Goal: Check status: Check status

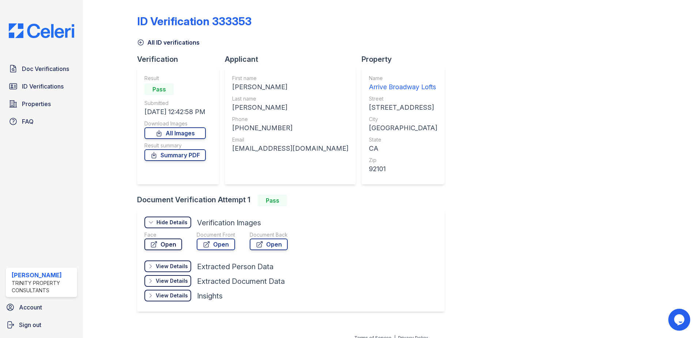
click at [169, 247] on link "Open" at bounding box center [163, 245] width 38 height 12
click at [33, 67] on span "Doc Verifications" at bounding box center [45, 68] width 47 height 9
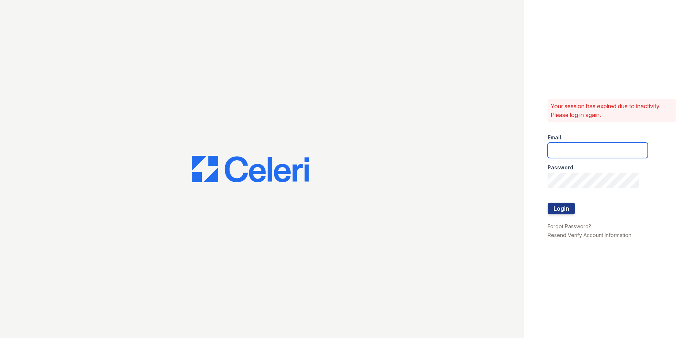
type input "[EMAIL_ADDRESS][DOMAIN_NAME]"
click at [567, 204] on button "Login" at bounding box center [561, 209] width 27 height 12
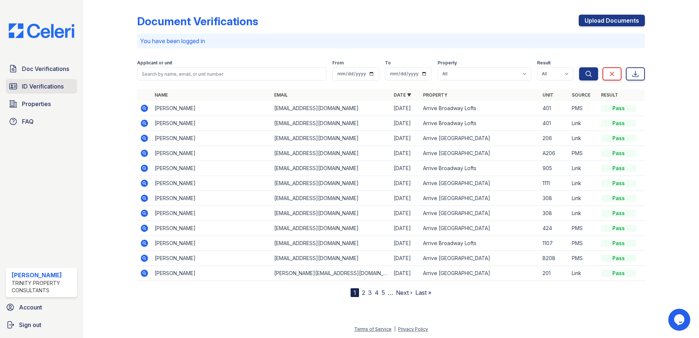
drag, startPoint x: 40, startPoint y: 86, endPoint x: 44, endPoint y: 86, distance: 4.8
click at [40, 86] on span "ID Verifications" at bounding box center [43, 86] width 42 height 9
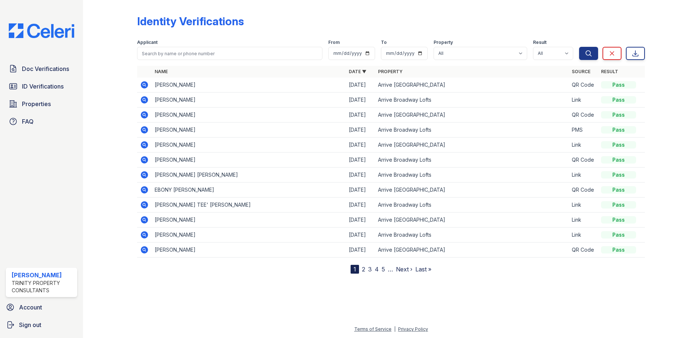
click at [147, 86] on icon at bounding box center [144, 84] width 7 height 7
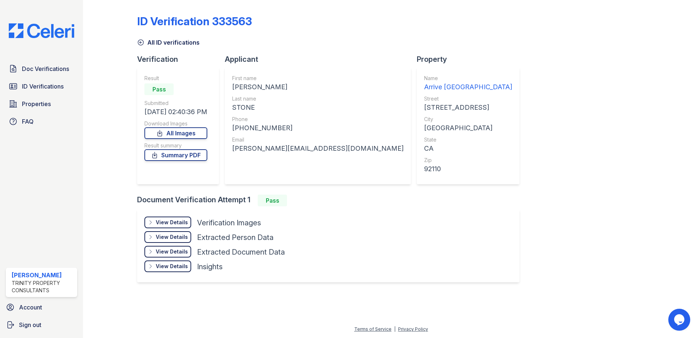
click at [174, 219] on div "View Details" at bounding box center [172, 222] width 32 height 7
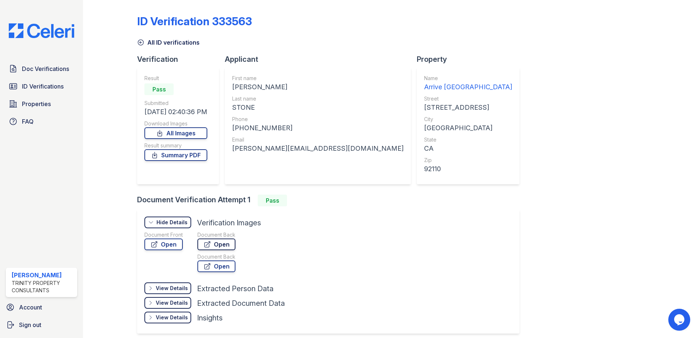
click at [224, 239] on link "Open" at bounding box center [217, 245] width 38 height 12
click at [157, 245] on icon at bounding box center [154, 244] width 5 height 5
click at [69, 86] on link "ID Verifications" at bounding box center [41, 86] width 71 height 15
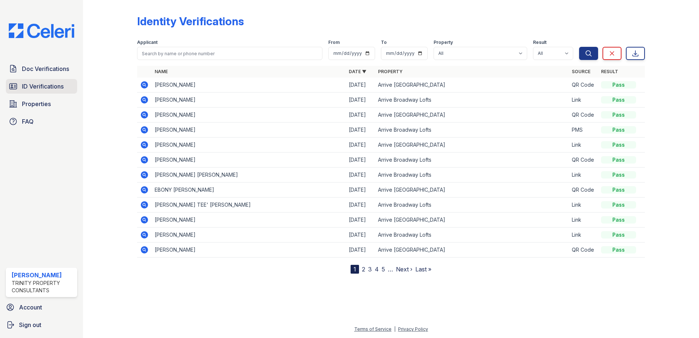
click at [45, 86] on span "ID Verifications" at bounding box center [43, 86] width 42 height 9
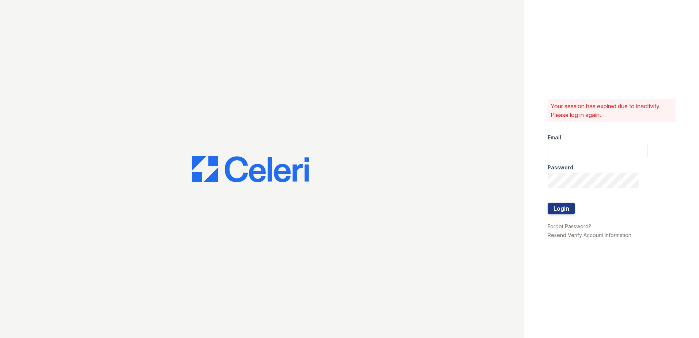
type input "[EMAIL_ADDRESS][DOMAIN_NAME]"
click at [561, 213] on button "Login" at bounding box center [561, 209] width 27 height 12
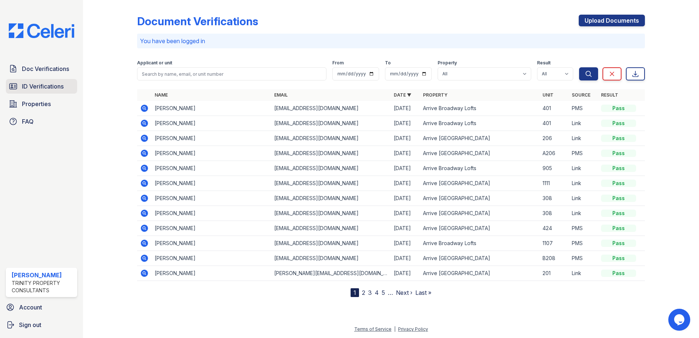
click at [59, 92] on link "ID Verifications" at bounding box center [41, 86] width 71 height 15
